Goal: Navigation & Orientation: Find specific page/section

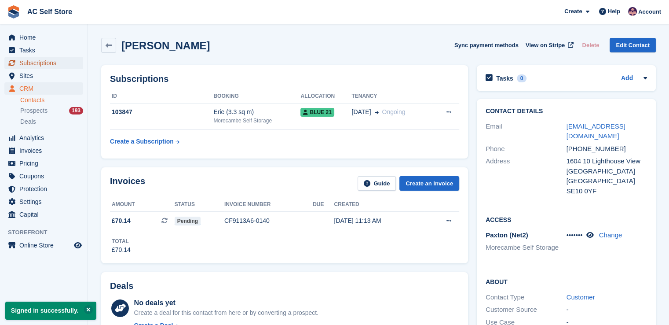
click at [42, 63] on span "Subscriptions" at bounding box center [45, 63] width 53 height 12
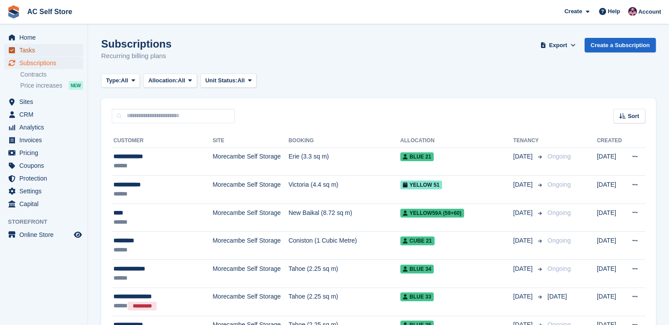
click at [35, 48] on span "Tasks" at bounding box center [45, 50] width 53 height 12
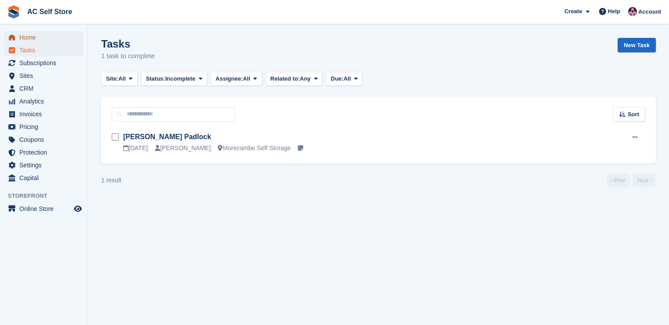
click at [26, 34] on span "Home" at bounding box center [45, 37] width 53 height 12
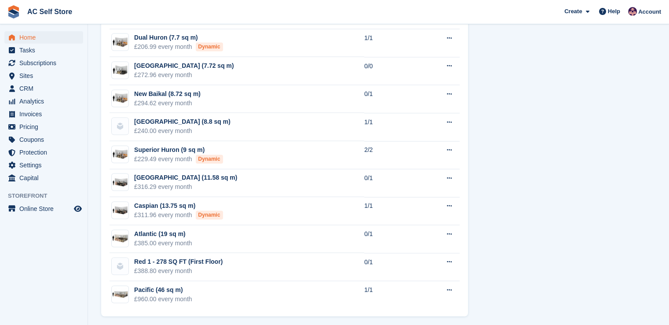
scroll to position [1267, 0]
